Goal: Check status: Check status

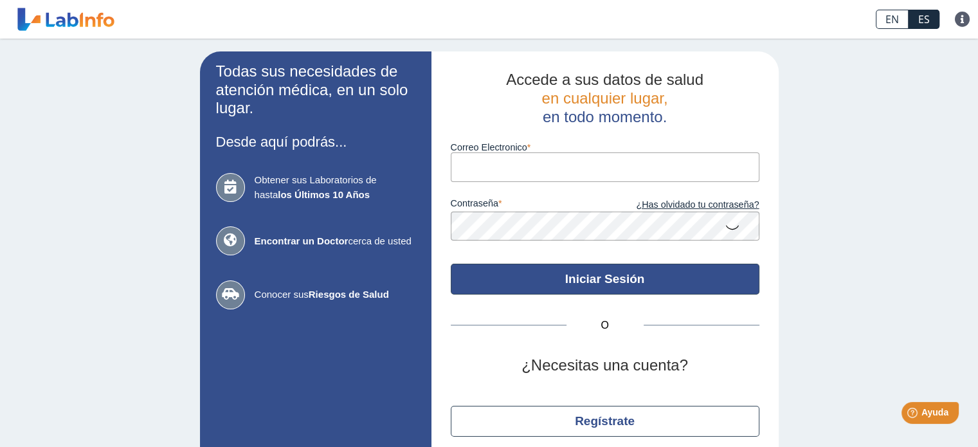
type input "[EMAIL_ADDRESS][DOMAIN_NAME]"
click at [510, 278] on button "Iniciar Sesión" at bounding box center [605, 279] width 309 height 31
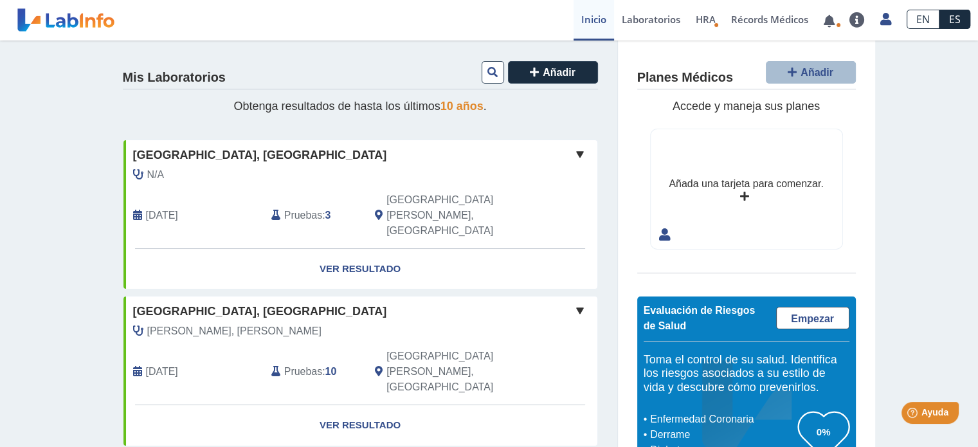
click at [574, 303] on span at bounding box center [579, 310] width 15 height 15
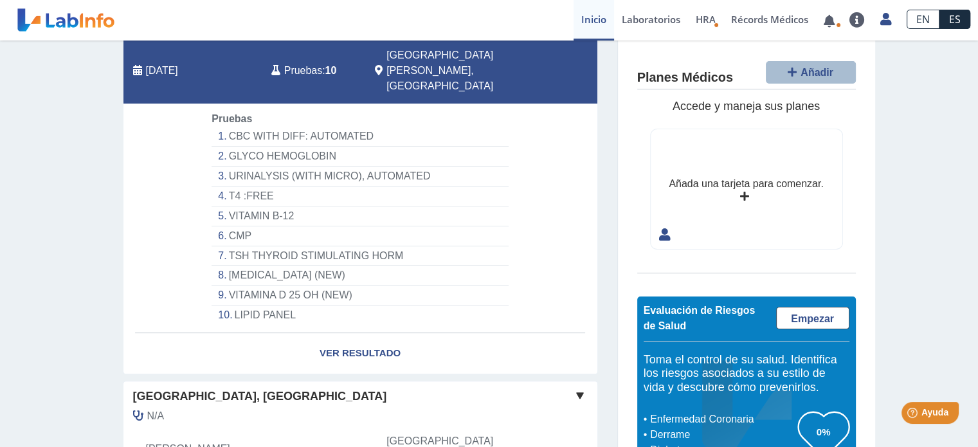
scroll to position [321, 0]
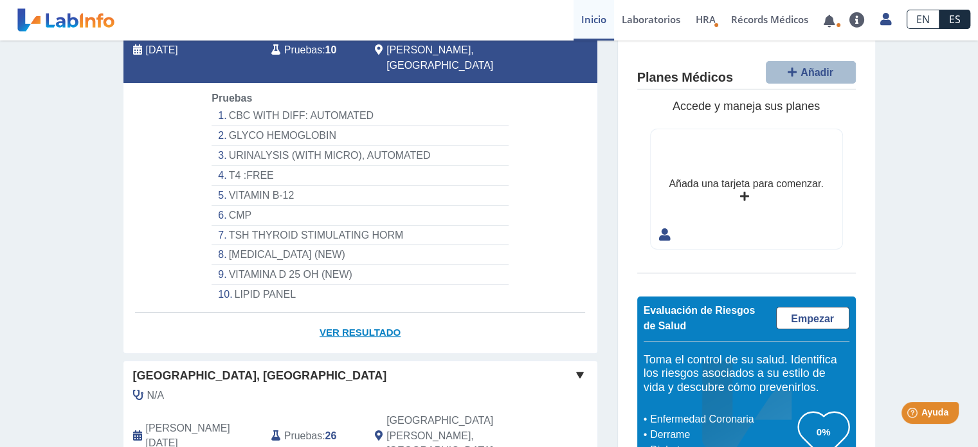
click at [390, 312] on link "Ver Resultado" at bounding box center [360, 332] width 474 height 40
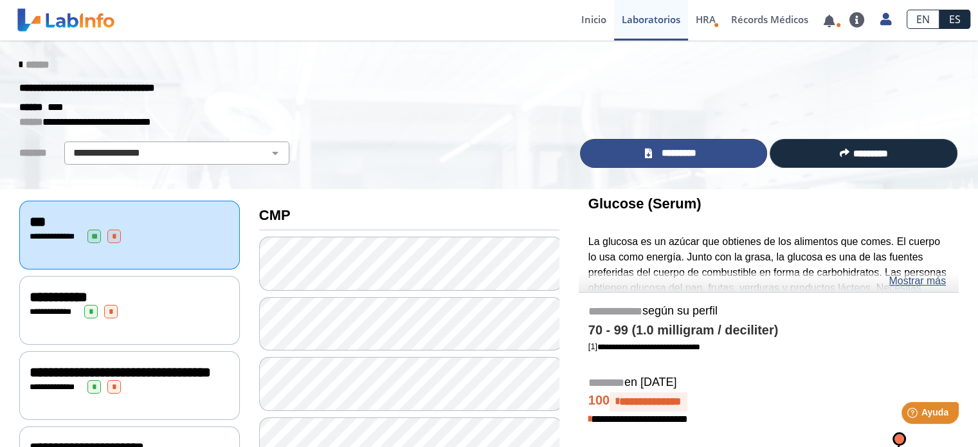
click at [665, 154] on span "*********" at bounding box center [678, 153] width 47 height 15
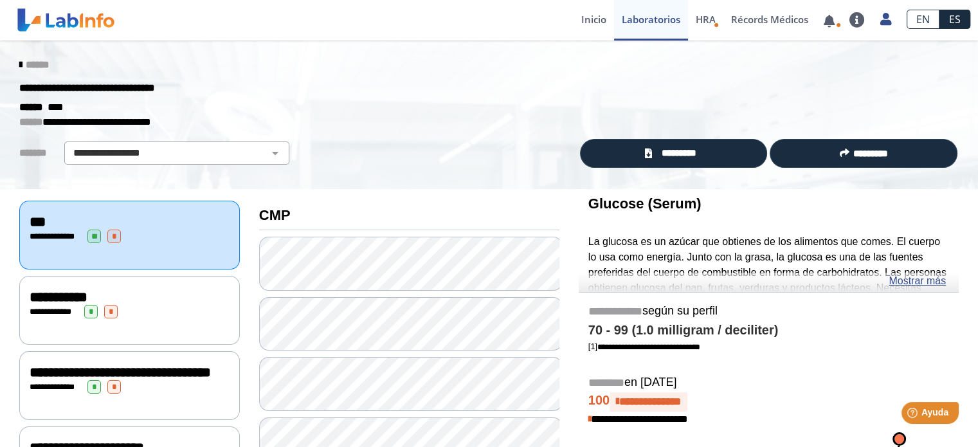
click at [19, 61] on icon at bounding box center [20, 65] width 3 height 10
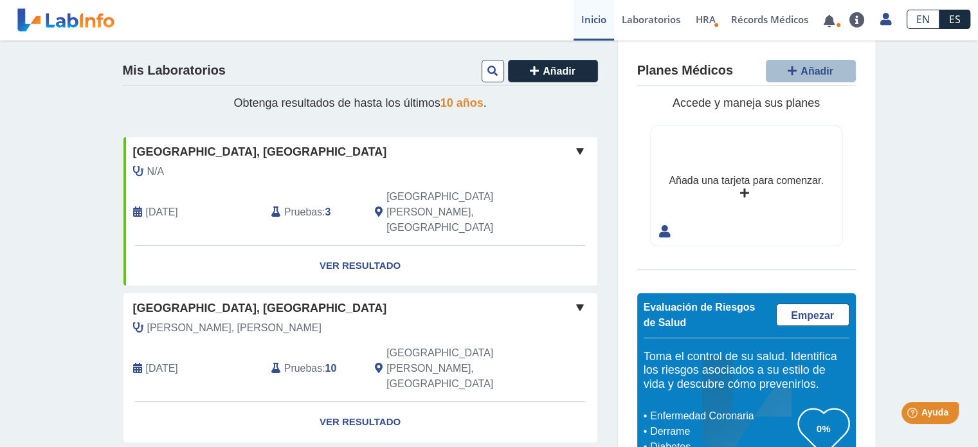
click at [572, 150] on span at bounding box center [579, 150] width 15 height 15
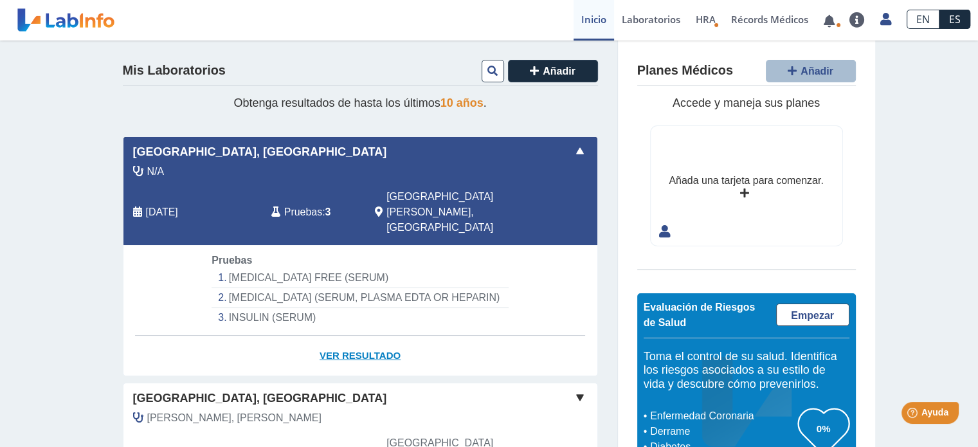
click at [338, 336] on link "Ver Resultado" at bounding box center [360, 356] width 474 height 40
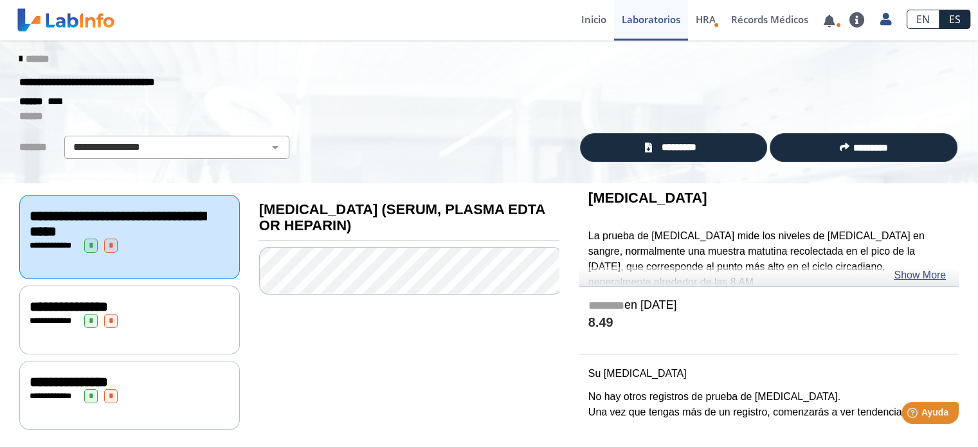
scroll to position [8, 0]
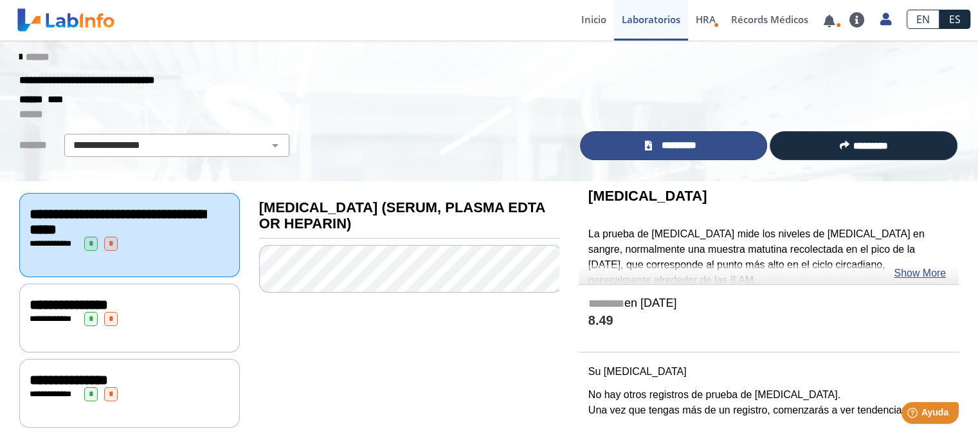
click at [647, 147] on icon at bounding box center [647, 146] width 7 height 10
